Goal: Task Accomplishment & Management: Manage account settings

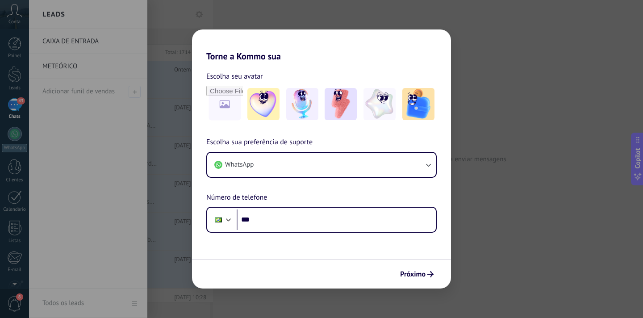
click at [478, 52] on div "Torne a Kommo sua Escolha seu avatar Escolha sua preferência de suporte WhatsAp…" at bounding box center [321, 159] width 643 height 318
click at [55, 64] on div "Torne a Kommo sua Escolha seu avatar Escolha sua preferência de suporte WhatsAp…" at bounding box center [321, 159] width 643 height 318
click at [167, 194] on div "Torne a Kommo sua Escolha seu avatar Escolha sua preferência de suporte WhatsAp…" at bounding box center [321, 159] width 643 height 318
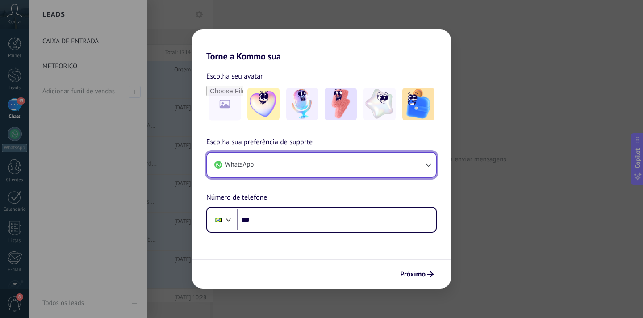
click at [268, 164] on button "WhatsApp" at bounding box center [321, 165] width 229 height 24
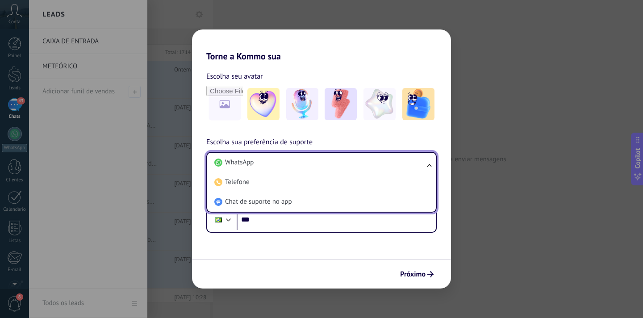
click at [82, 145] on div "Torne a Kommo sua Escolha seu avatar Escolha sua preferência de suporte WhatsAp…" at bounding box center [321, 159] width 643 height 318
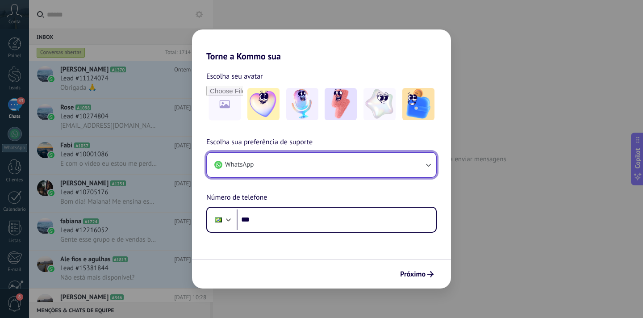
click at [293, 168] on button "WhatsApp" at bounding box center [321, 165] width 229 height 24
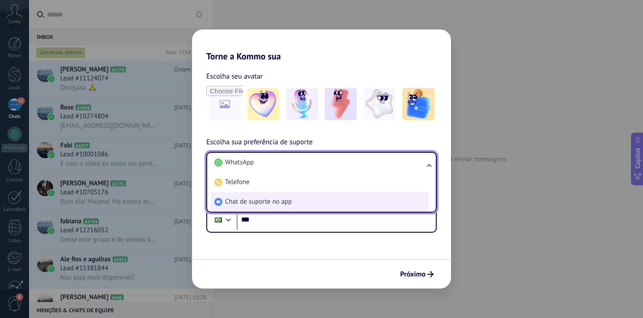
click at [292, 202] on li "Chat de suporte no app" at bounding box center [320, 202] width 218 height 20
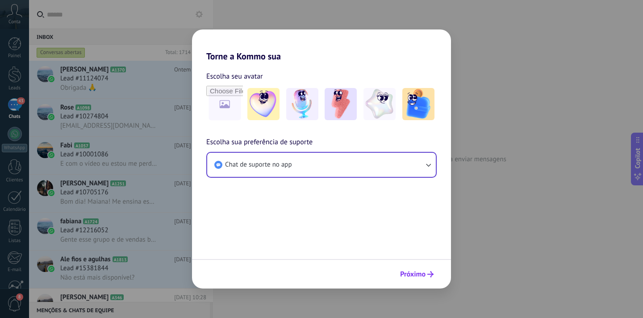
click at [419, 275] on span "Próximo" at bounding box center [412, 274] width 25 height 6
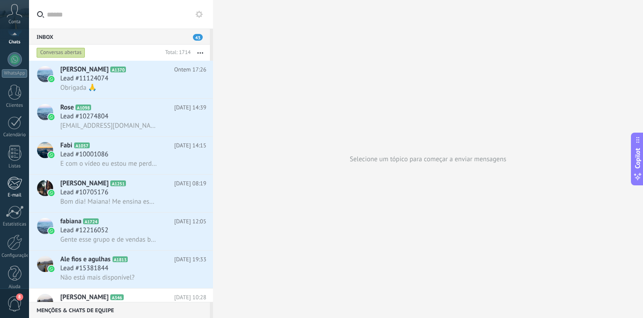
scroll to position [84, 0]
click at [11, 234] on div at bounding box center [14, 233] width 15 height 16
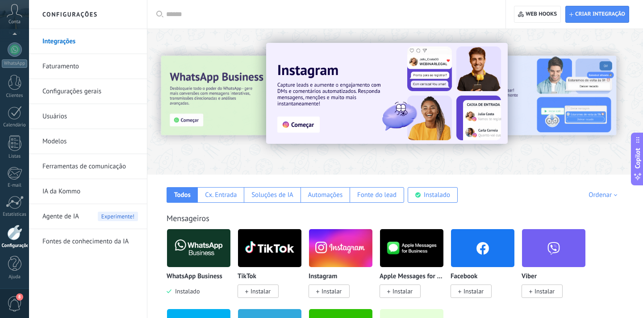
click at [63, 88] on link "Configurações gerais" at bounding box center [90, 91] width 96 height 25
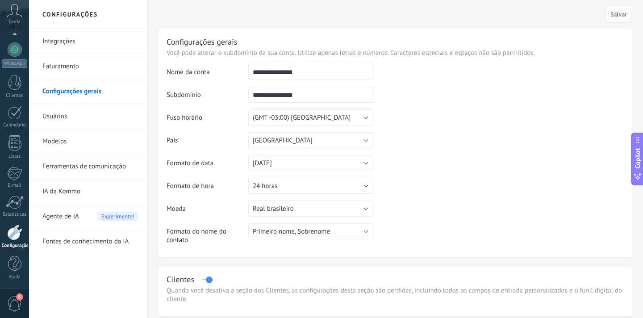
click at [51, 141] on link "Modelos" at bounding box center [90, 141] width 96 height 25
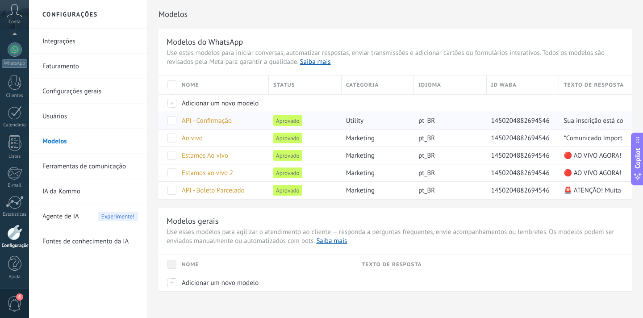
click at [215, 121] on span "API - Confirmação" at bounding box center [207, 121] width 50 height 8
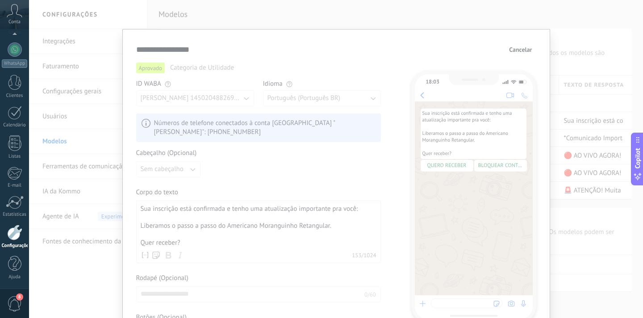
click at [57, 170] on div "**********" at bounding box center [336, 159] width 614 height 318
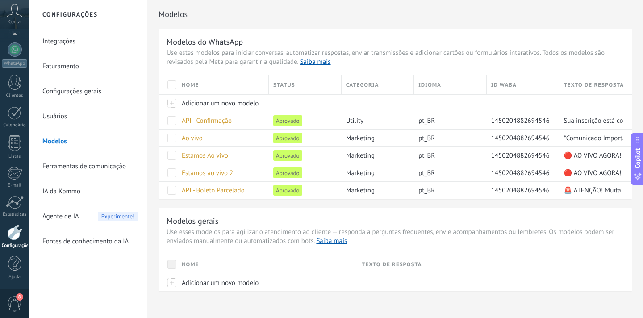
click at [58, 165] on link "Ferramentas de comunicação" at bounding box center [90, 166] width 96 height 25
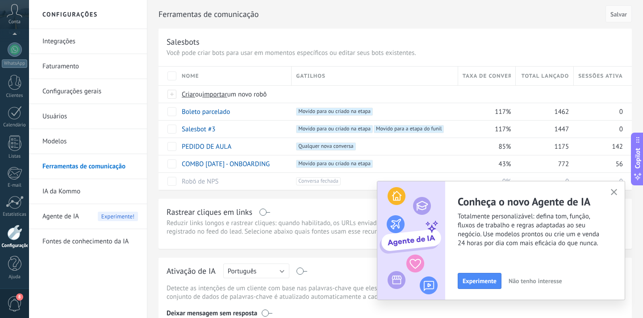
click at [615, 191] on use "button" at bounding box center [614, 192] width 7 height 7
